Goal: Check status: Check status

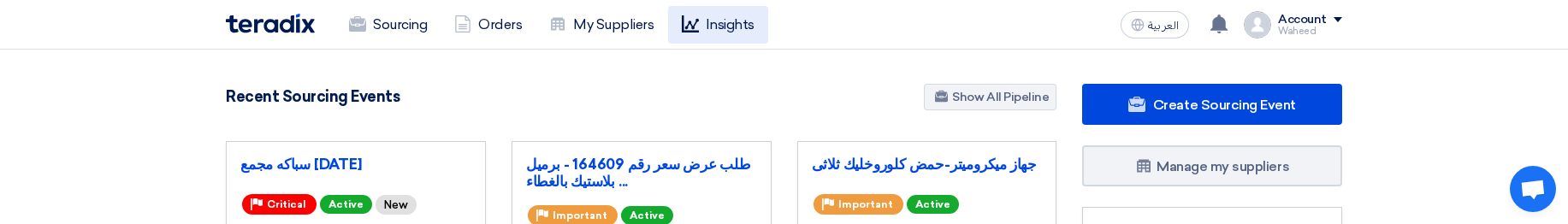
click at [698, 26] on icon at bounding box center [690, 24] width 17 height 17
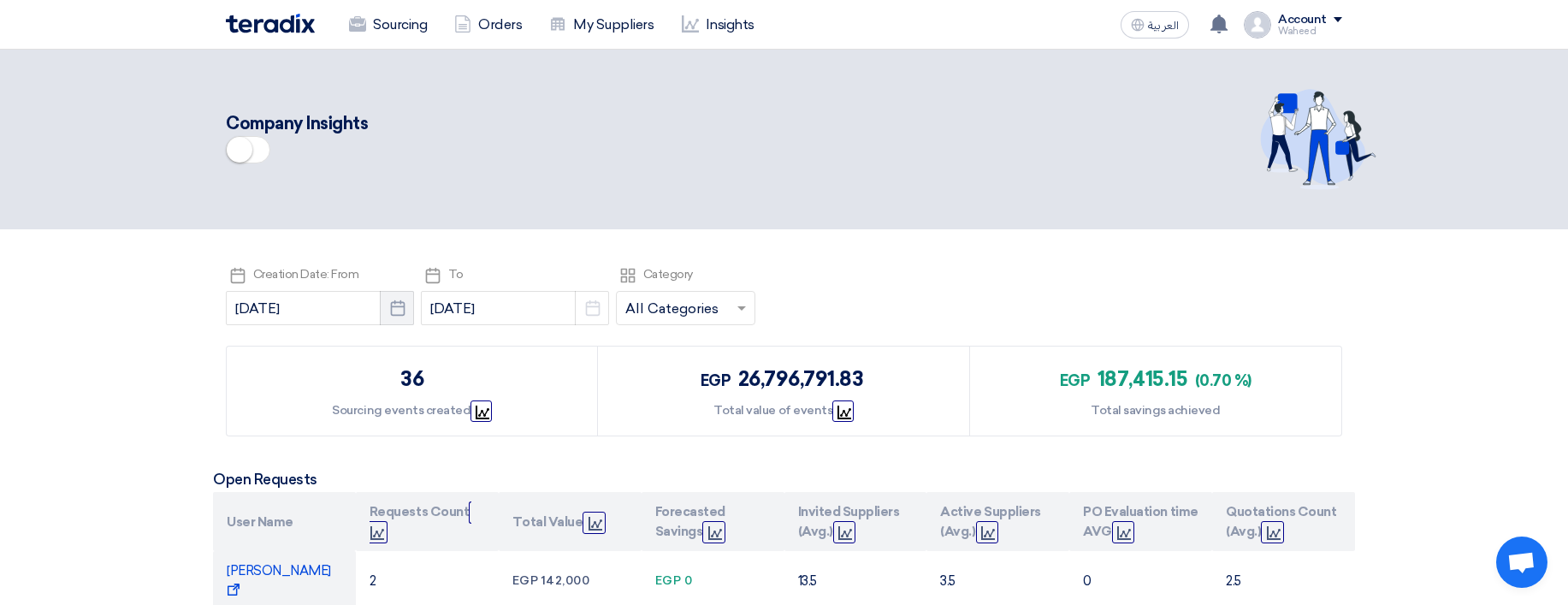
click at [404, 305] on use "button" at bounding box center [398, 308] width 15 height 16
select select "8"
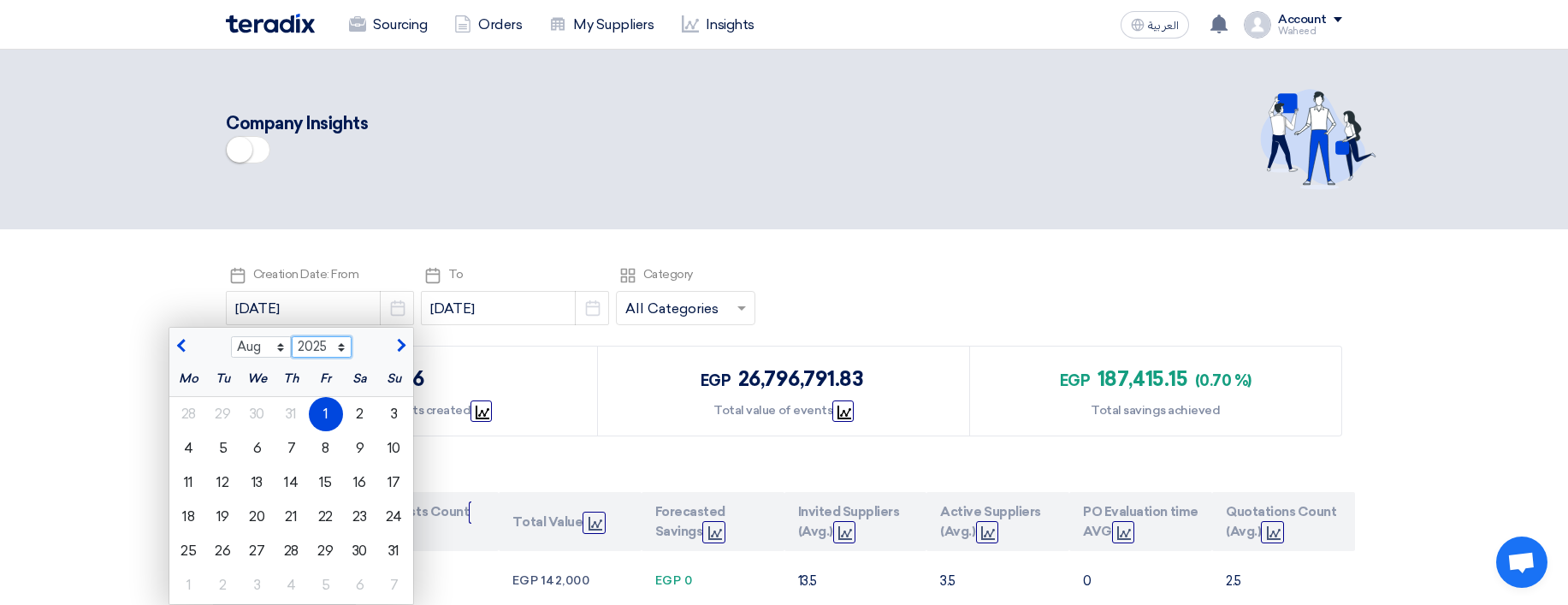
select select "2024"
click at [292, 336] on select "2015 2016 2017 2018 2019 2020 2021 2022 2023 2024 2025 2026 2027 2028 2029 2030…" at bounding box center [321, 348] width 60 height 22
click at [294, 407] on div "1" at bounding box center [292, 414] width 34 height 34
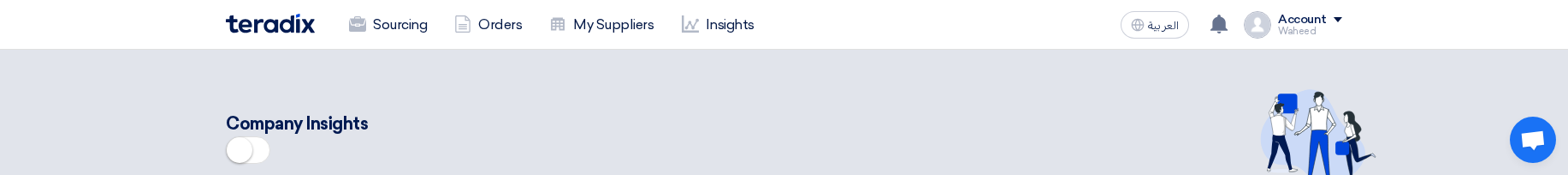
click at [954, 141] on div "Company Insights" at bounding box center [617, 141] width 782 height 60
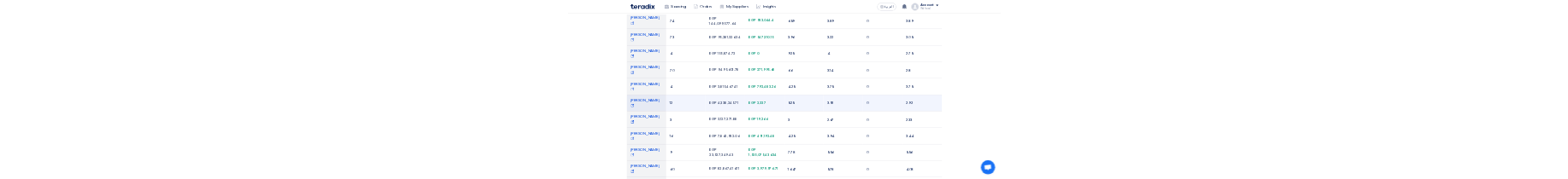
scroll to position [513, 0]
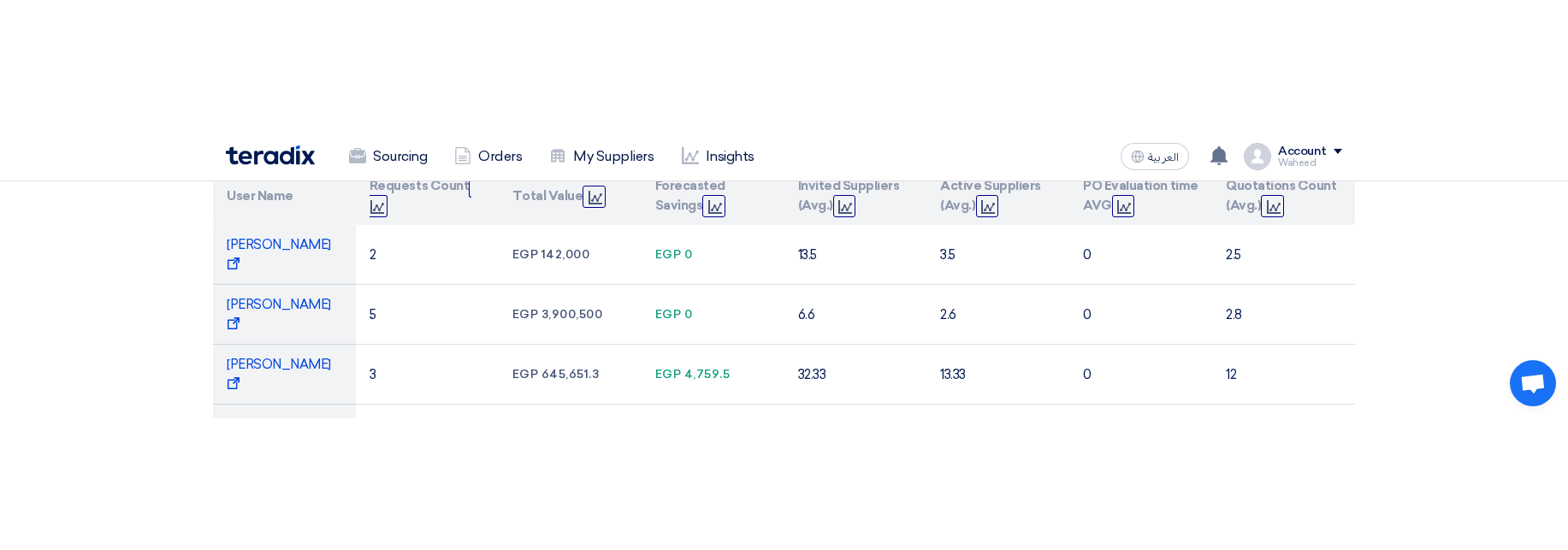
scroll to position [719, 0]
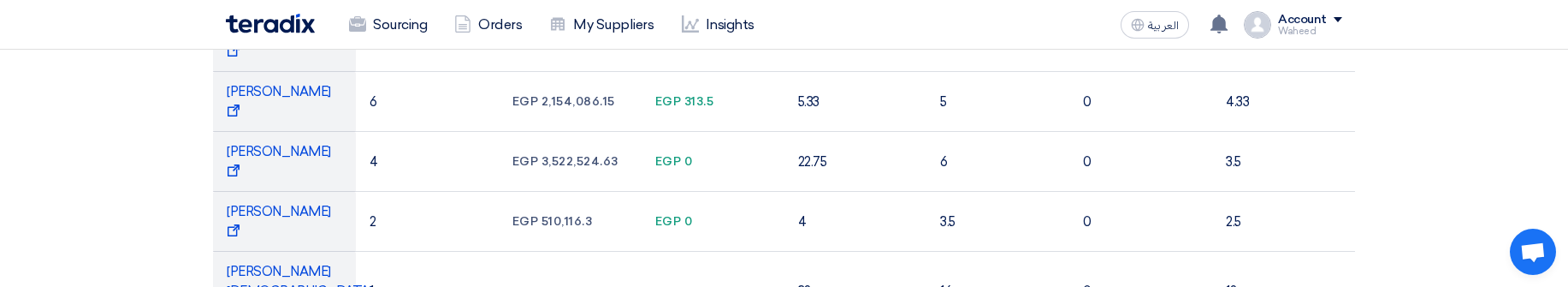
click at [1381, 179] on section "Pick a date Creation Date: From [DATE] Pick a date Pick a date To [DATE] Pick a…" at bounding box center [784, 134] width 1568 height 1246
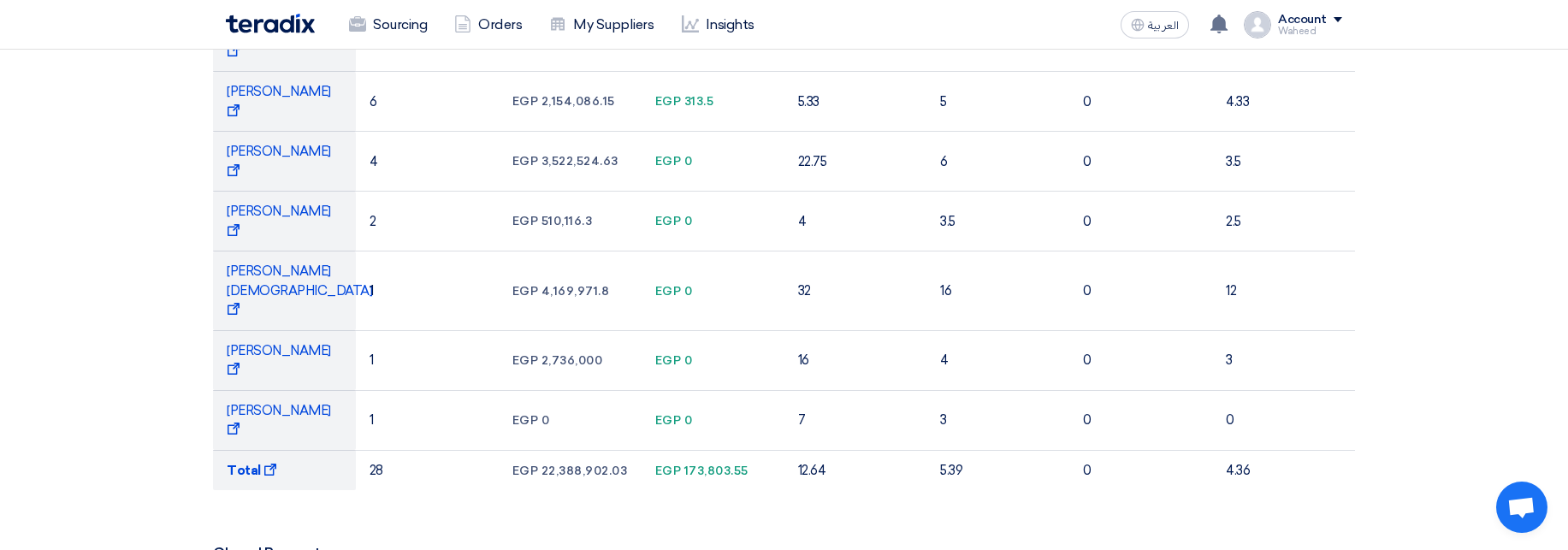
click at [1405, 179] on section "Pick a date Creation Date: From 2025-08-01 Pick a date Pick a date To 2025-09-0…" at bounding box center [784, 134] width 1568 height 1247
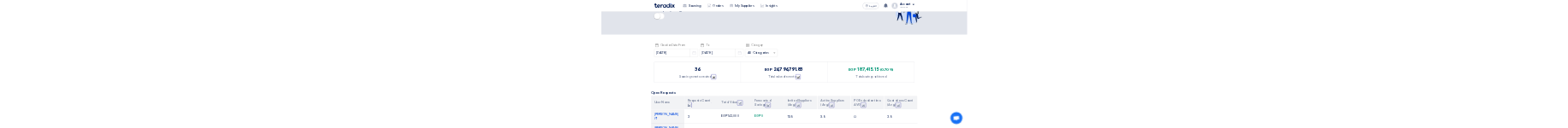
scroll to position [0, 0]
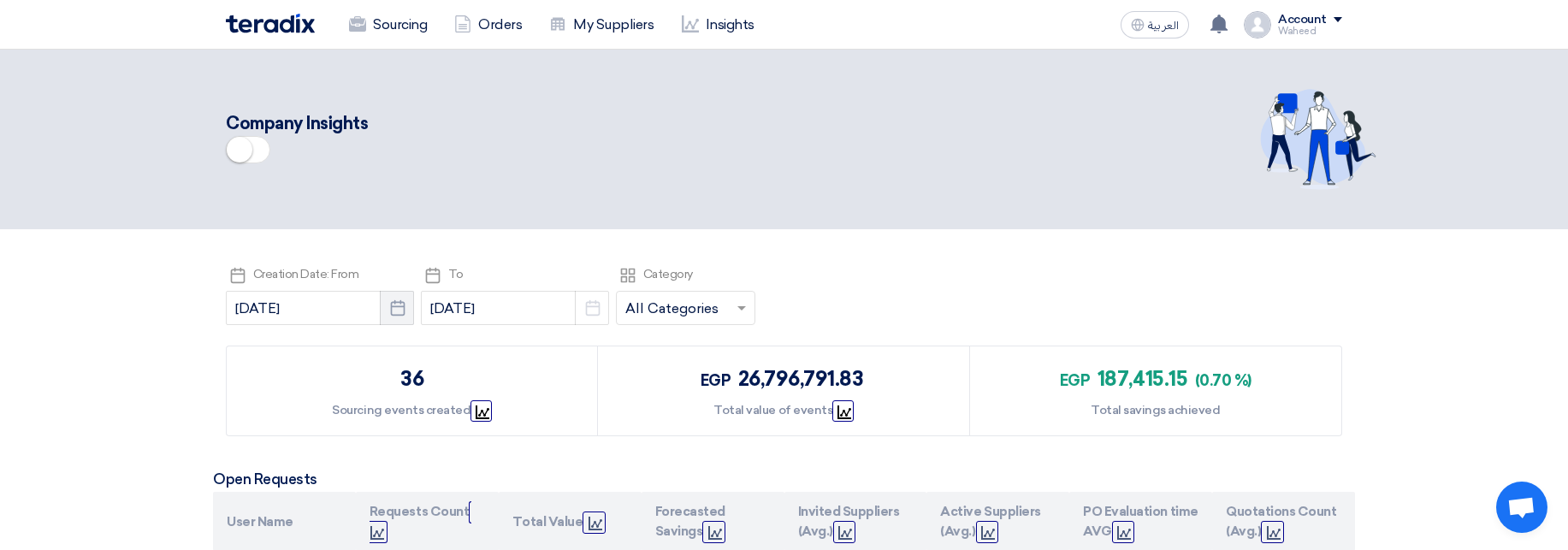
click at [403, 179] on icon "Pick a date" at bounding box center [398, 308] width 17 height 17
select select "8"
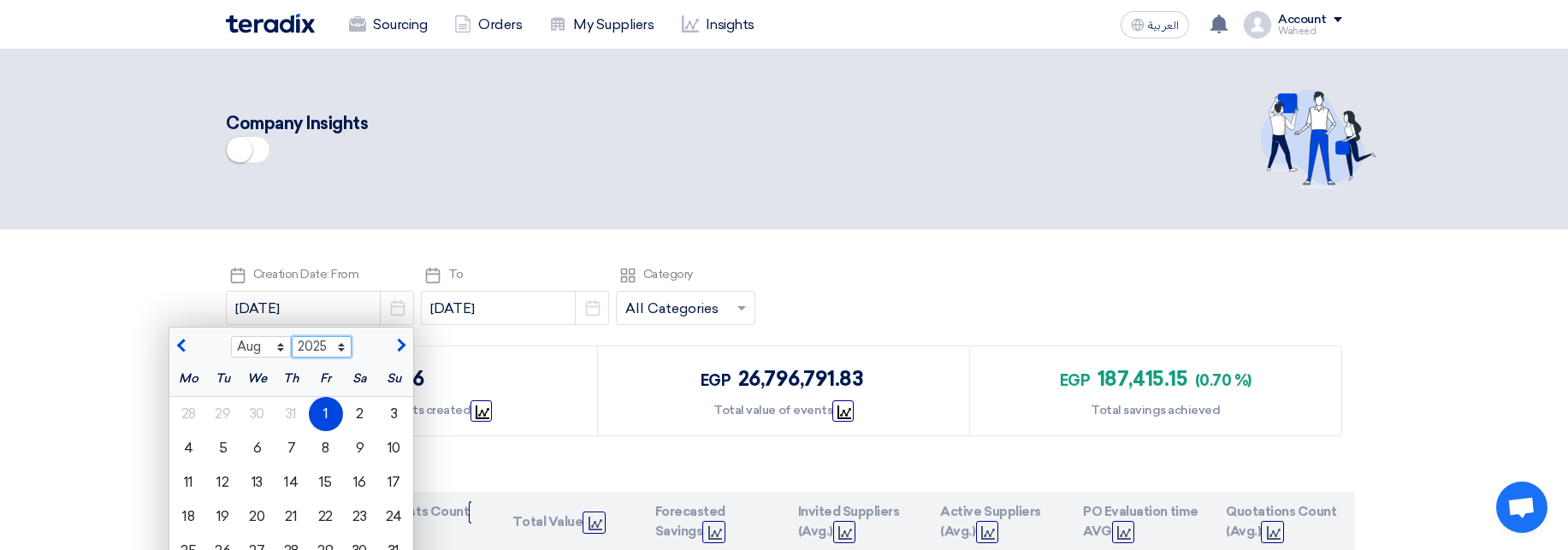
select select "2024"
click at [292, 179] on select "2015 2016 2017 2018 2019 2020 2021 2022 2023 2024 2025 2026 2027 2028 2029 2030…" at bounding box center [321, 347] width 60 height 22
click at [302, 179] on div "1" at bounding box center [292, 413] width 34 height 34
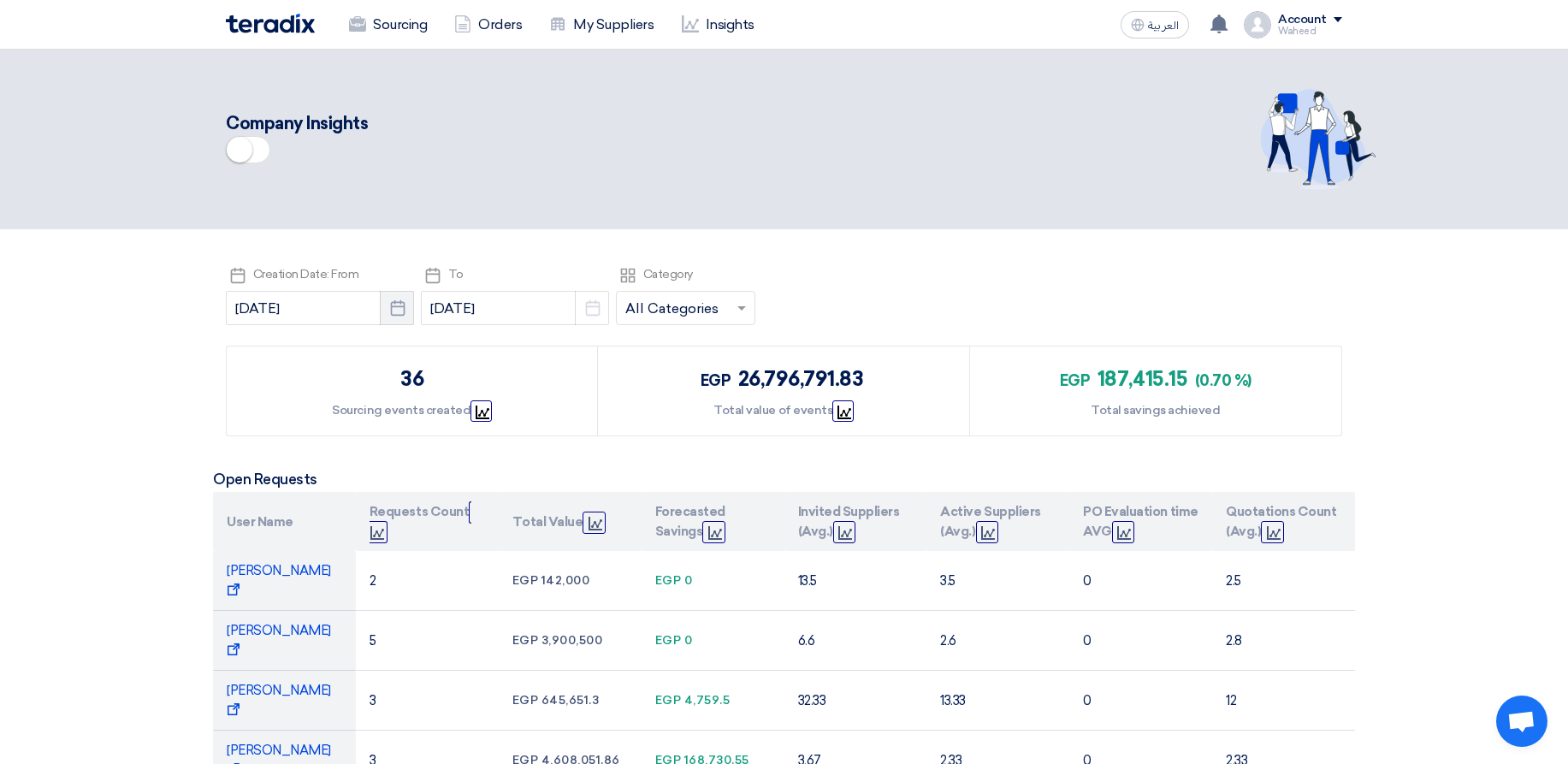
click at [387, 127] on button "Pick a date" at bounding box center [397, 307] width 34 height 34
select select "8"
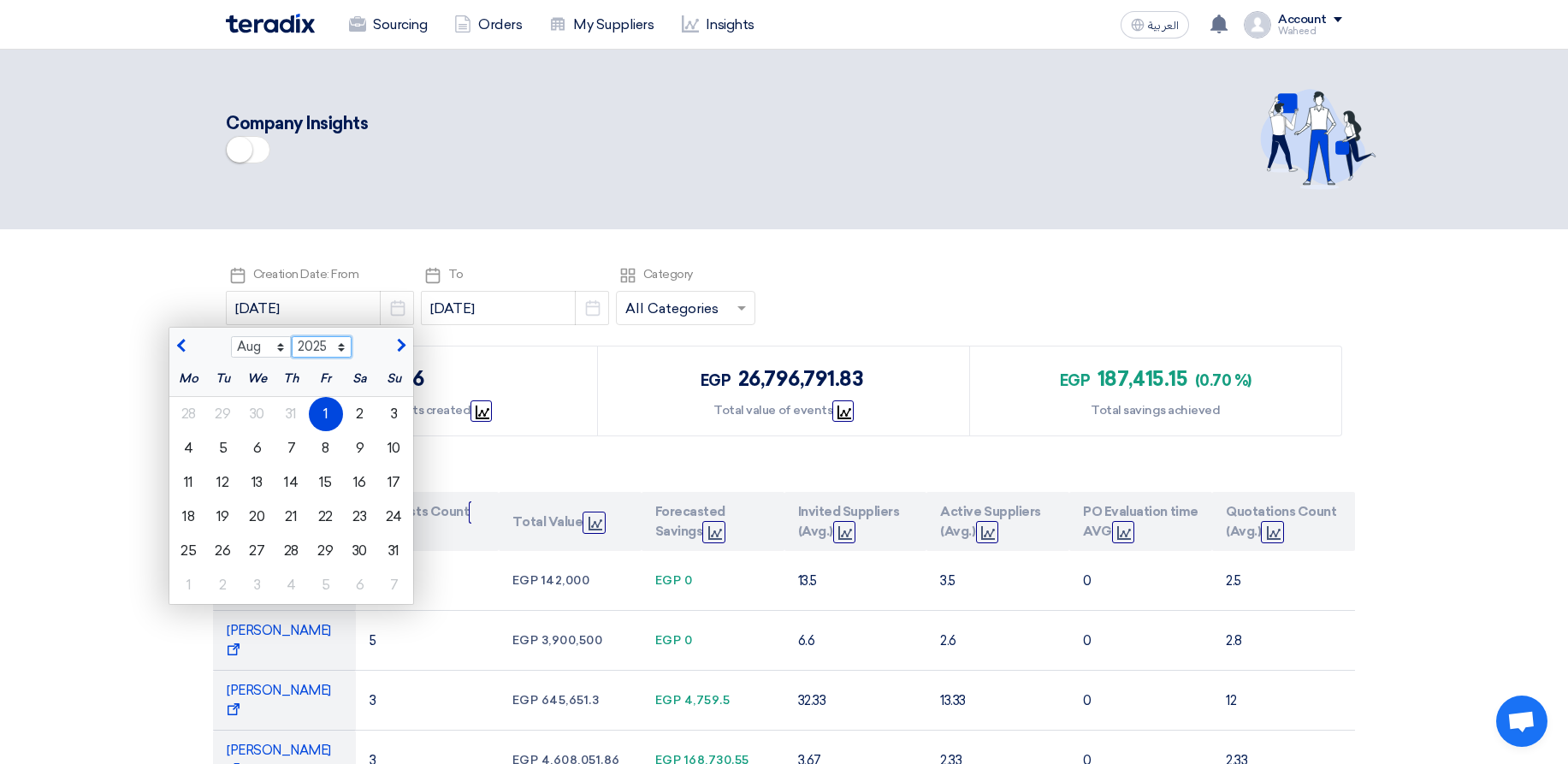
select select "2024"
click at [292, 127] on select "2015 2016 2017 2018 2019 2020 2021 2022 2023 2024 2025 2026 2027 2028 2029 2030…" at bounding box center [321, 347] width 60 height 22
click at [294, 127] on div "1" at bounding box center [292, 413] width 34 height 34
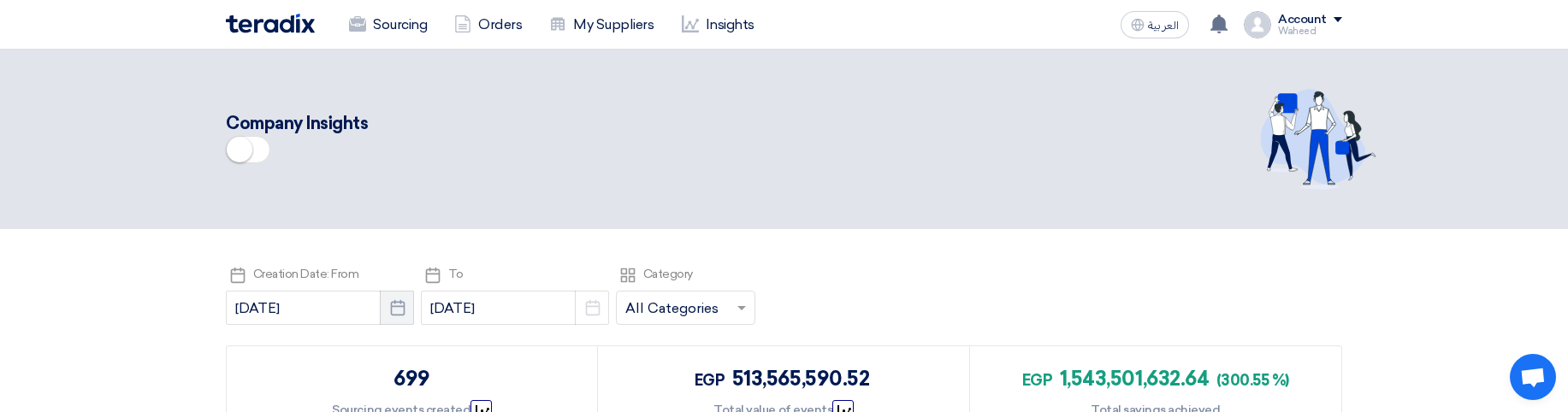
click at [409, 127] on button "Pick a date" at bounding box center [397, 307] width 34 height 34
select select "8"
select select "2024"
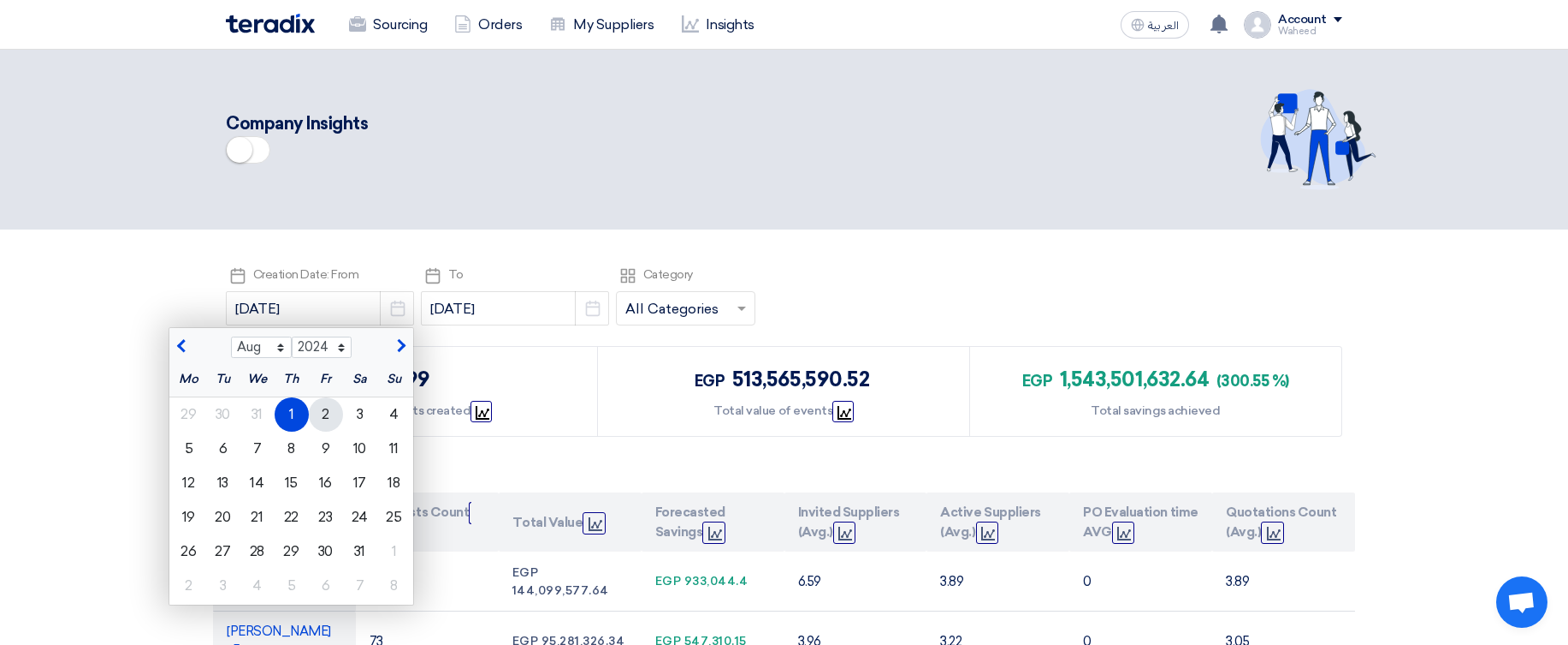
click at [320, 127] on div "2" at bounding box center [326, 414] width 34 height 34
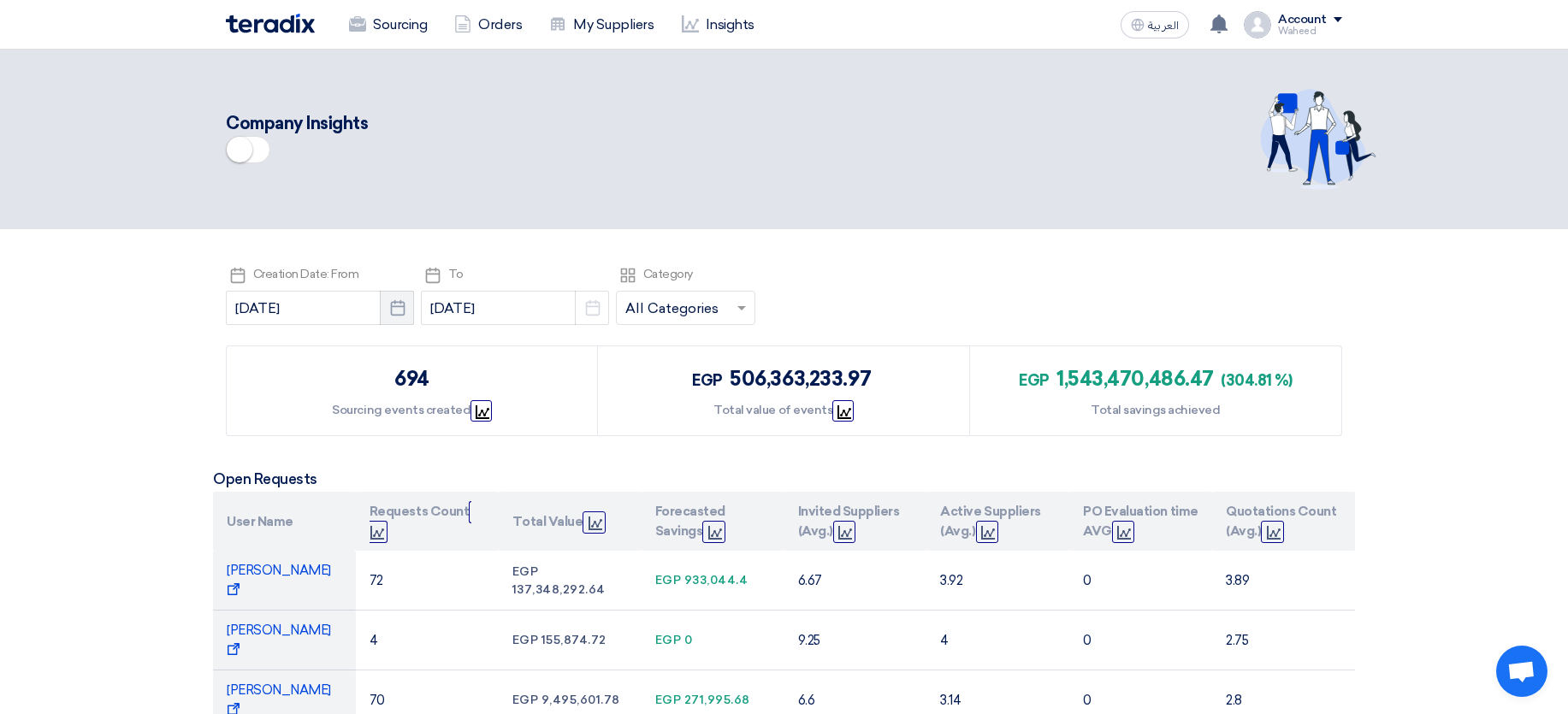
click at [392, 127] on icon "Pick a date" at bounding box center [398, 307] width 17 height 17
select select "8"
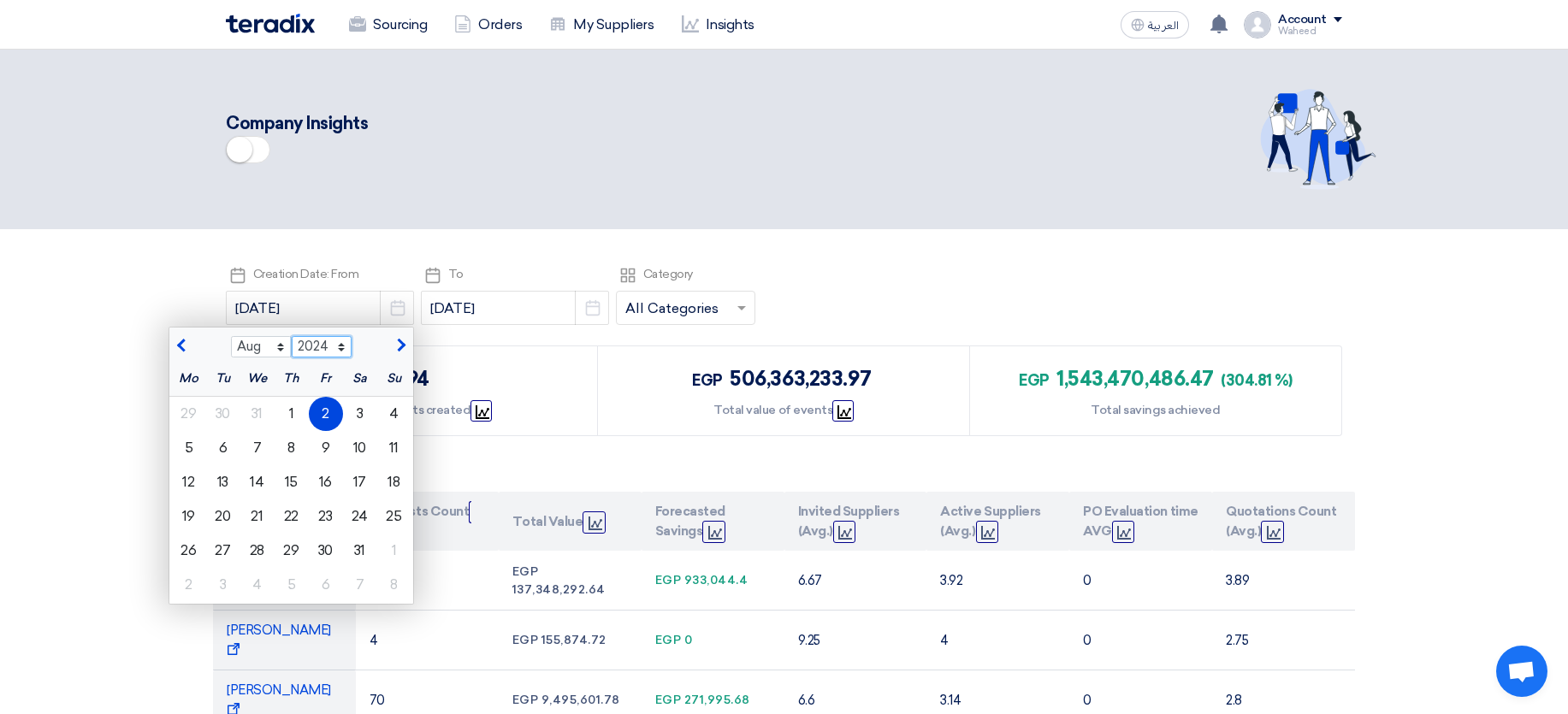
select select "2023"
click at [292, 127] on select "2014 2015 2016 2017 2018 2019 2020 2021 2022 2023 2024 2025 2026 2027 2028 2029…" at bounding box center [321, 347] width 60 height 22
click at [218, 127] on div "1" at bounding box center [223, 413] width 34 height 34
